Goal: Information Seeking & Learning: Find specific page/section

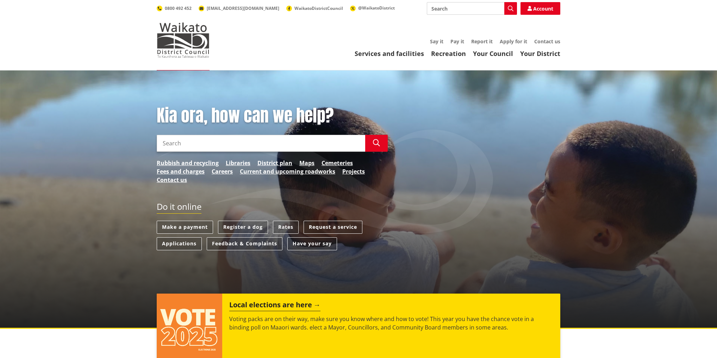
click at [486, 7] on input "Search" at bounding box center [472, 8] width 90 height 13
click at [496, 11] on input "Search" at bounding box center [472, 8] width 90 height 13
click at [495, 9] on input "Search" at bounding box center [472, 8] width 90 height 13
type input "Vendor"
click at [508, 8] on icon "button" at bounding box center [511, 9] width 6 height 6
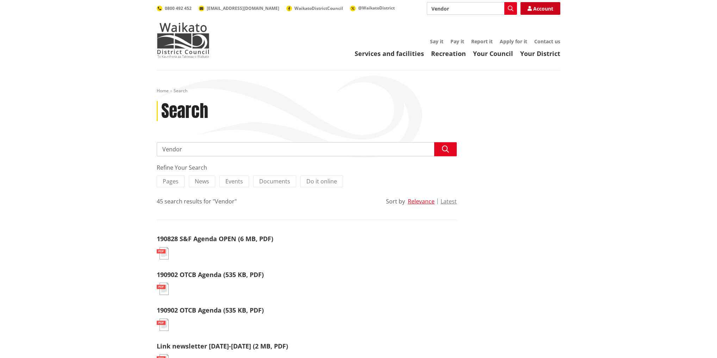
click at [533, 10] on link "Account" at bounding box center [541, 8] width 40 height 13
click at [192, 152] on input "Vendor" at bounding box center [307, 149] width 300 height 14
click at [450, 154] on button "Search" at bounding box center [445, 149] width 23 height 14
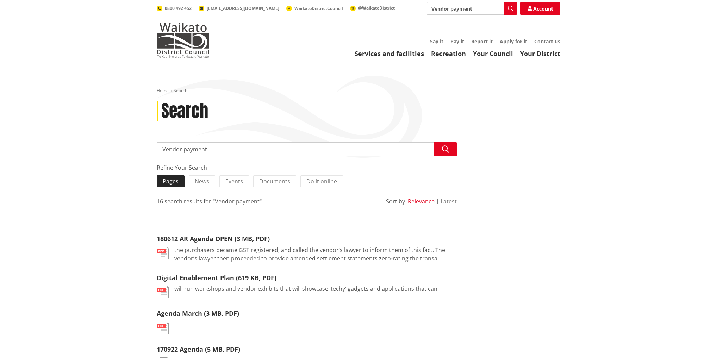
click at [174, 175] on label "Pages" at bounding box center [171, 181] width 28 height 12
click at [0, 0] on input "Pages" at bounding box center [0, 0] width 0 height 0
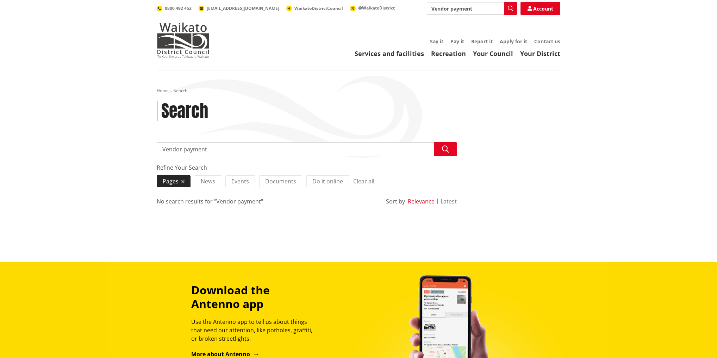
click at [180, 182] on label "Pages" at bounding box center [174, 181] width 34 height 12
click at [0, 0] on input "Pages" at bounding box center [0, 0] width 0 height 0
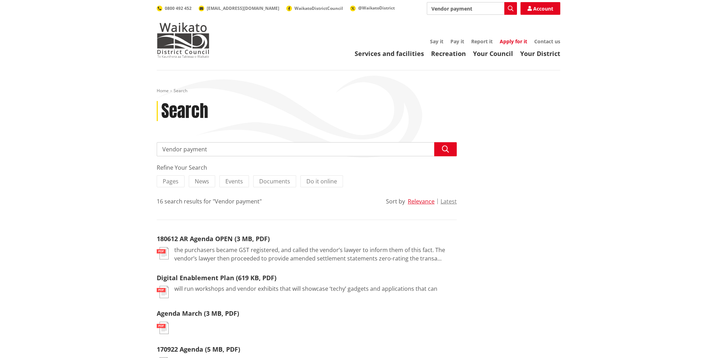
click at [510, 43] on link "Apply for it" at bounding box center [513, 41] width 27 height 7
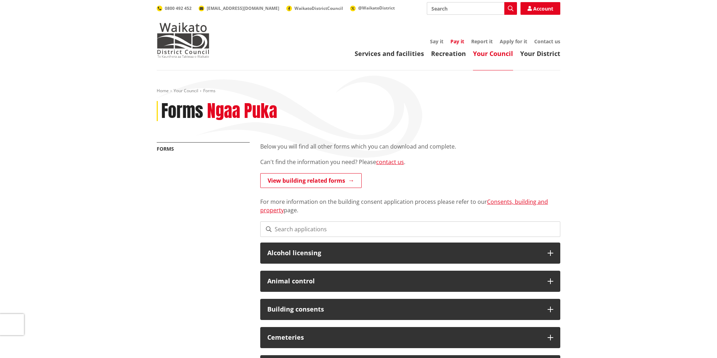
click at [459, 40] on link "Pay it" at bounding box center [457, 41] width 14 height 7
